Goal: Task Accomplishment & Management: Use online tool/utility

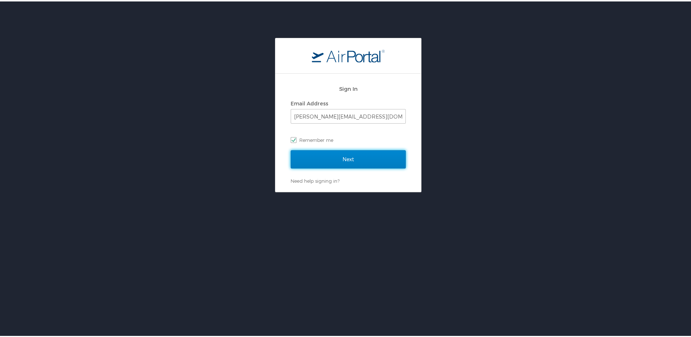
click at [347, 157] on input "Next" at bounding box center [348, 158] width 115 height 18
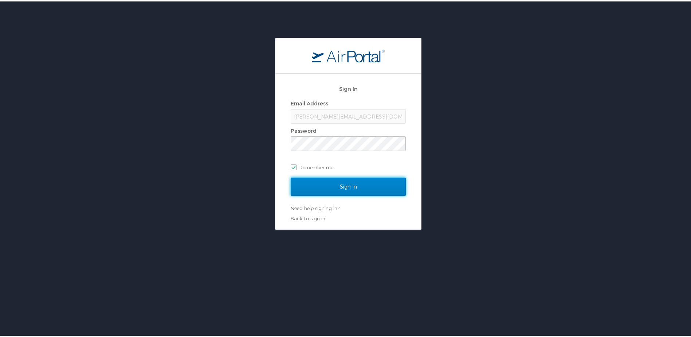
click at [346, 186] on input "Sign In" at bounding box center [348, 185] width 115 height 18
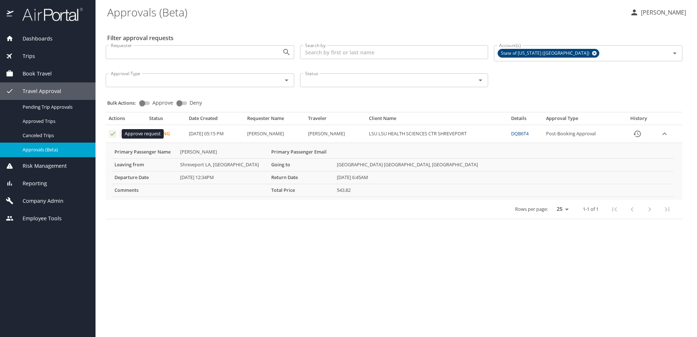
click at [113, 134] on icon "Approval table" at bounding box center [112, 134] width 5 height 4
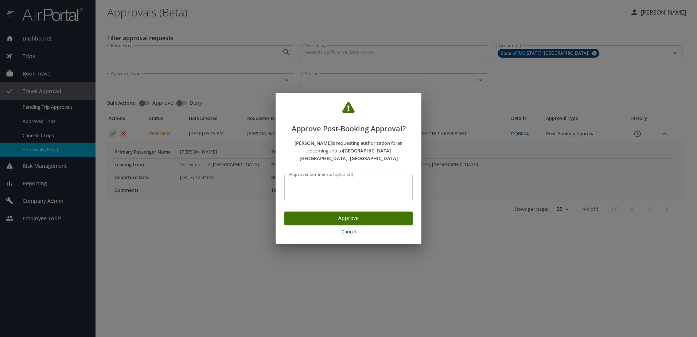
click at [346, 214] on span "Approve" at bounding box center [348, 218] width 117 height 9
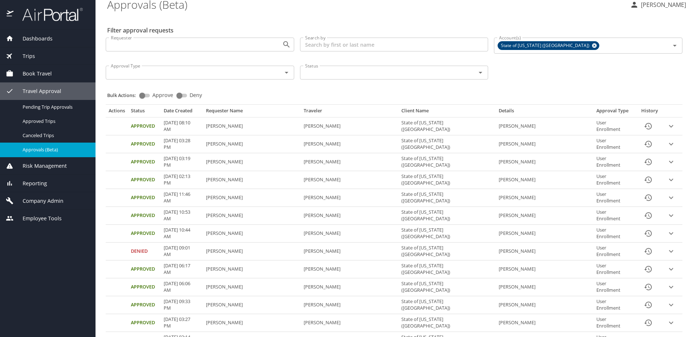
scroll to position [9, 0]
